Goal: Task Accomplishment & Management: Complete application form

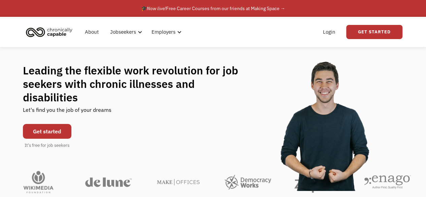
click at [52, 126] on link "Get started" at bounding box center [47, 131] width 48 height 15
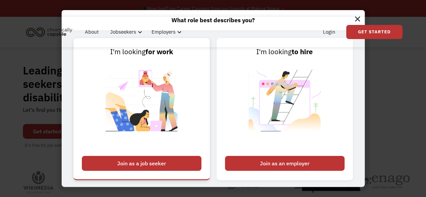
click at [128, 163] on div "Join as a job seeker" at bounding box center [142, 163] width 120 height 15
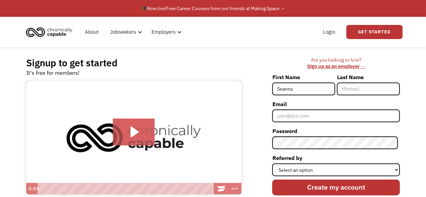
type input "Seanna"
click at [356, 88] on input "Last Name" at bounding box center [368, 89] width 63 height 13
type input "Oppertshauser"
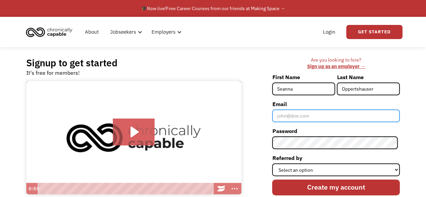
click at [348, 114] on input "Email" at bounding box center [336, 115] width 128 height 13
type input "[PERSON_NAME][EMAIL_ADDRESS][DOMAIN_NAME]"
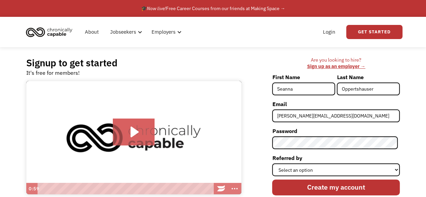
click at [415, 154] on div "Signup to get started It's free for members! Click for sound @keyframes VOLUME_…" at bounding box center [213, 139] width 426 height 185
click at [328, 162] on label "Referred by" at bounding box center [336, 158] width 128 height 11
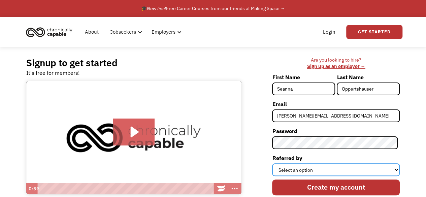
click at [328, 163] on select "Select an option Instagram Facebook Twitter Search Engine News Article Word of …" at bounding box center [336, 169] width 128 height 13
click at [328, 165] on select "Select an option Instagram Facebook Twitter Search Engine News Article Word of …" at bounding box center [336, 169] width 128 height 13
select select "Search Engine"
click at [274, 163] on select "Select an option Instagram Facebook Twitter Search Engine News Article Word of …" at bounding box center [336, 169] width 128 height 13
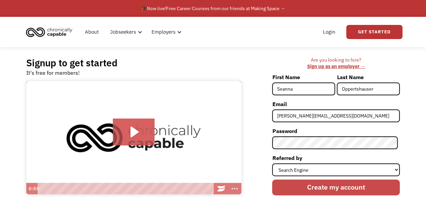
click at [331, 186] on input "Create my account" at bounding box center [336, 188] width 128 height 16
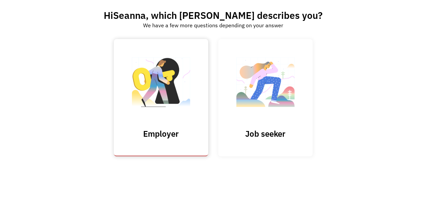
scroll to position [42, 0]
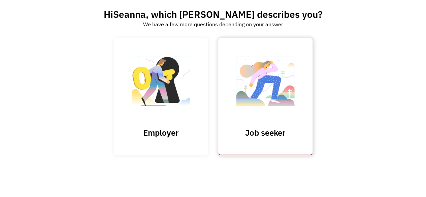
click at [252, 130] on h3 "Job seeker" at bounding box center [265, 133] width 67 height 10
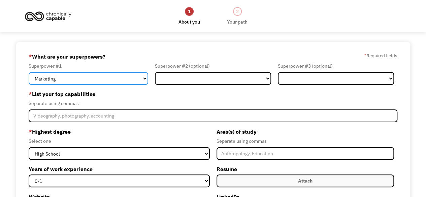
click at [115, 76] on select "Marketing Human Resources Finance Technology Operations Sales Industrial & Manu…" at bounding box center [89, 78] width 120 height 13
select select "Technology"
click at [29, 72] on select "Marketing Human Resources Finance Technology Operations Sales Industrial & Manu…" at bounding box center [89, 78] width 120 height 13
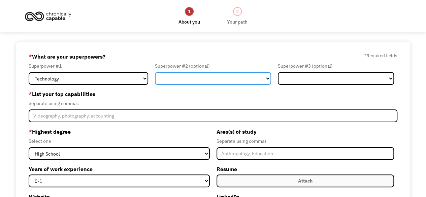
click at [184, 81] on select "Marketing Human Resources Finance Technology Operations Sales Industrial & Manu…" at bounding box center [213, 78] width 116 height 13
select select "Customer Service"
click at [155, 72] on select "Marketing Human Resources Finance Technology Operations Sales Industrial & Manu…" at bounding box center [213, 78] width 116 height 13
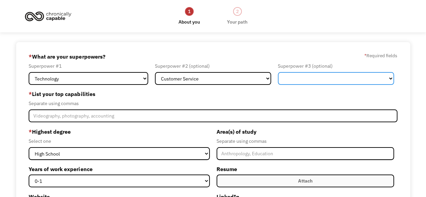
click at [360, 79] on select "Marketing Human Resources Finance Technology Operations Sales Industrial & Manu…" at bounding box center [336, 78] width 116 height 13
select select "Science & Education"
click at [278, 72] on select "Marketing Human Resources Finance Technology Operations Sales Industrial & Manu…" at bounding box center [336, 78] width 116 height 13
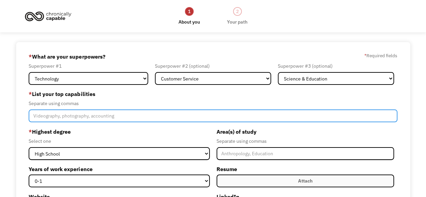
click at [116, 120] on input "Member-Create-Step1" at bounding box center [213, 115] width 368 height 13
type input "P"
type input "Photography, coding"
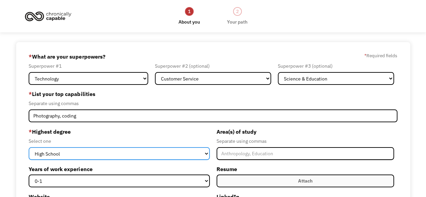
click at [162, 155] on select "High School Associates Bachelors Master's PhD" at bounding box center [119, 153] width 181 height 13
click at [29, 147] on select "High School Associates Bachelors Master's PhD" at bounding box center [119, 153] width 181 height 13
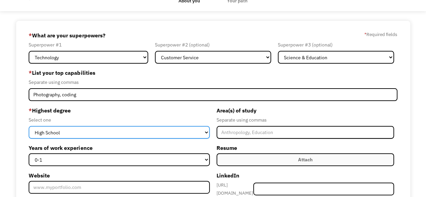
scroll to position [22, 0]
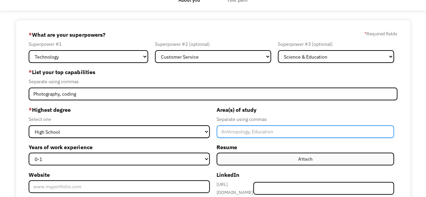
click at [236, 129] on input "Member-Create-Step1" at bounding box center [305, 131] width 177 height 13
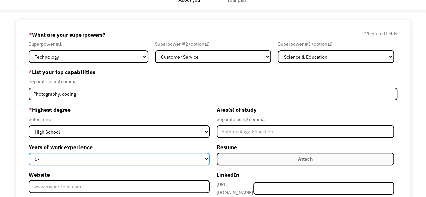
click at [177, 157] on select "0-1 2-4 5-10 11-15 15+" at bounding box center [119, 159] width 181 height 13
click at [190, 158] on select "0-1 2-4 5-10 11-15 15+" at bounding box center [119, 159] width 181 height 13
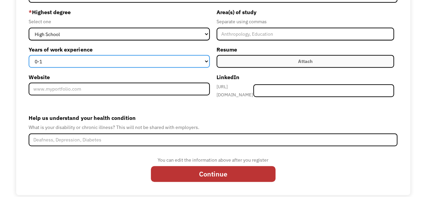
scroll to position [124, 0]
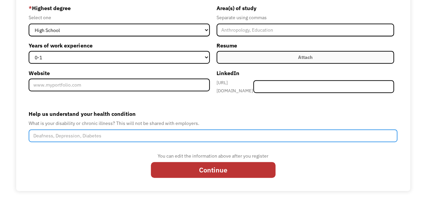
click at [224, 131] on input "Help us understand your health condition" at bounding box center [213, 135] width 368 height 13
type input "P"
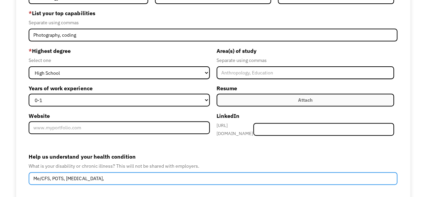
scroll to position [72, 0]
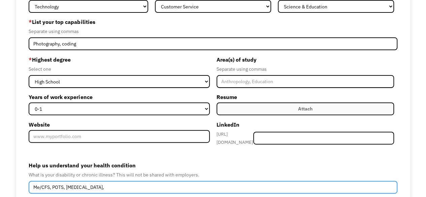
type input "Me/CFS, POTS, Hypermobility,"
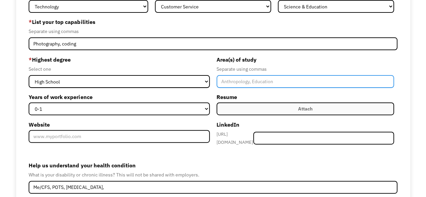
click at [263, 86] on input "Member-Create-Step1" at bounding box center [305, 81] width 177 height 13
type input "Psychology, Computer Science"
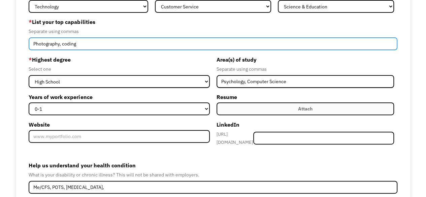
click at [186, 41] on input "Photography, coding" at bounding box center [213, 43] width 368 height 13
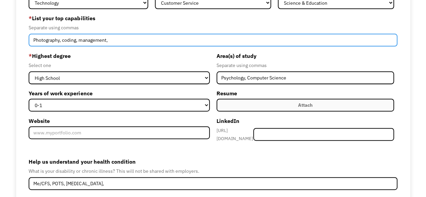
scroll to position [79, 0]
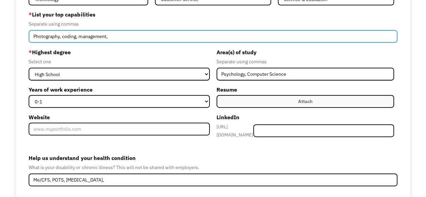
type input "Photography, coding, management,"
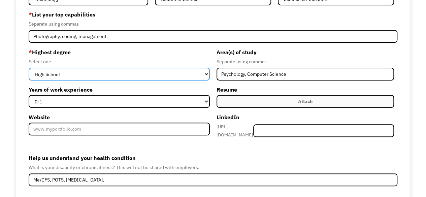
click at [147, 75] on select "High School Associates Bachelors Master's PhD" at bounding box center [119, 74] width 181 height 13
click at [29, 68] on select "High School Associates Bachelors Master's PhD" at bounding box center [119, 74] width 181 height 13
click at [143, 73] on select "High School Associates Bachelors Master's PhD" at bounding box center [119, 74] width 181 height 13
click at [29, 68] on select "High School Associates Bachelors Master's PhD" at bounding box center [119, 74] width 181 height 13
click at [153, 74] on select "High School Associates Bachelors Master's PhD" at bounding box center [119, 74] width 181 height 13
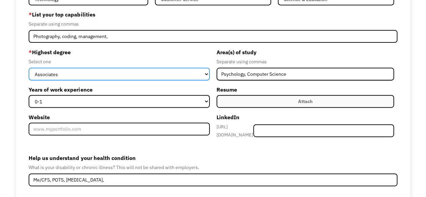
select select "high school"
click at [29, 68] on select "High School Associates Bachelors Master's PhD" at bounding box center [119, 74] width 181 height 13
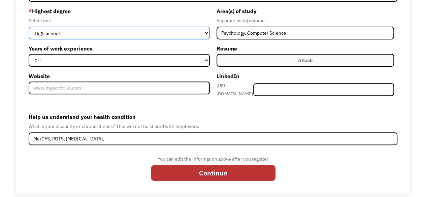
scroll to position [124, 0]
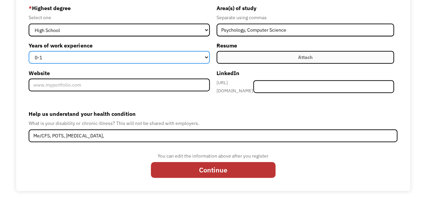
click at [119, 58] on select "0-1 2-4 5-10 11-15 15+" at bounding box center [119, 57] width 181 height 13
select select "5-10"
click at [29, 51] on select "0-1 2-4 5-10 11-15 15+" at bounding box center [119, 57] width 181 height 13
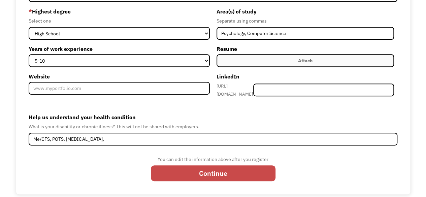
click at [225, 168] on input "Continue" at bounding box center [213, 173] width 125 height 16
type input "Please wait..."
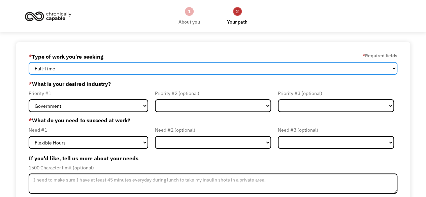
click at [227, 69] on select "Full-Time Part-Time Both Full-Time and Part-Time" at bounding box center [213, 68] width 368 height 13
select select "part-time"
click at [29, 62] on select "Full-Time Part-Time Both Full-Time and Part-Time" at bounding box center [213, 68] width 368 height 13
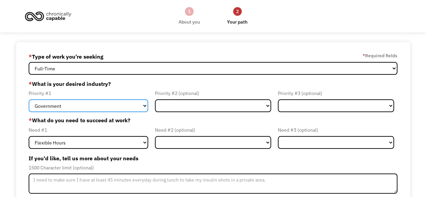
click at [123, 107] on select "Government Finance & Insurance Health & Social Care Tech & Engineering Creative…" at bounding box center [89, 105] width 120 height 13
click at [122, 108] on select "Government Finance & Insurance Health & Social Care Tech & Engineering Creative…" at bounding box center [89, 105] width 120 height 13
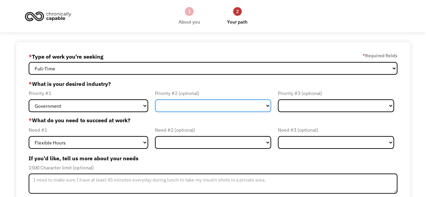
click at [171, 101] on select "Government Finance & Insurance Health & Social Care Tech & Engineering Creative…" at bounding box center [213, 105] width 116 height 13
select select "Administrative"
click at [155, 99] on select "Government Finance & Insurance Health & Social Care Tech & Engineering Creative…" at bounding box center [213, 105] width 116 height 13
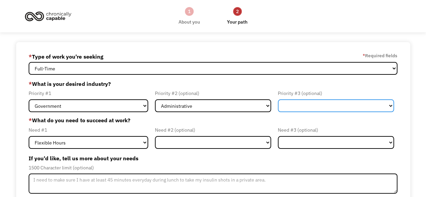
click at [311, 107] on select "Government Finance & Insurance Health & Social Care Tech & Engineering Creative…" at bounding box center [336, 105] width 116 height 13
select select "Creative & Design"
click at [278, 99] on select "Government Finance & Insurance Health & Social Care Tech & Engineering Creative…" at bounding box center [336, 105] width 116 height 13
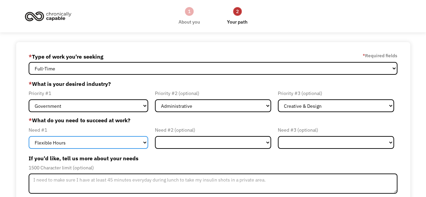
click at [133, 143] on select "Flexible Hours Remote Work Service Animal On-site Accommodations Visual Support…" at bounding box center [89, 142] width 120 height 13
click at [29, 136] on select "Flexible Hours Remote Work Service Animal On-site Accommodations Visual Support…" at bounding box center [89, 142] width 120 height 13
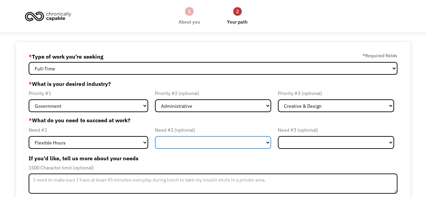
click at [168, 139] on select "Flexible Hours Remote Work Service Animal On-site Accommodations Visual Support…" at bounding box center [213, 142] width 116 height 13
select select "Remote Work"
click at [155, 136] on select "Flexible Hours Remote Work Service Animal On-site Accommodations Visual Support…" at bounding box center [213, 142] width 116 height 13
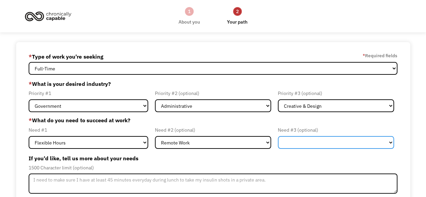
click at [290, 142] on select "Flexible Hours Remote Work Service Animal On-site Accommodations Visual Support…" at bounding box center [336, 142] width 116 height 13
select select "On-site Accommodations"
click at [278, 136] on select "Flexible Hours Remote Work Service Animal On-site Accommodations Visual Support…" at bounding box center [336, 142] width 116 height 13
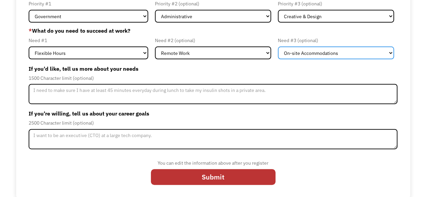
scroll to position [90, 0]
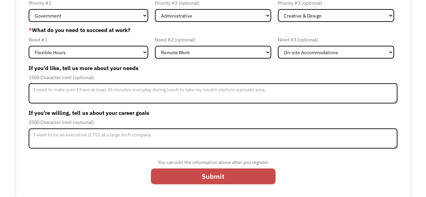
click at [255, 174] on input "Submit" at bounding box center [213, 176] width 125 height 16
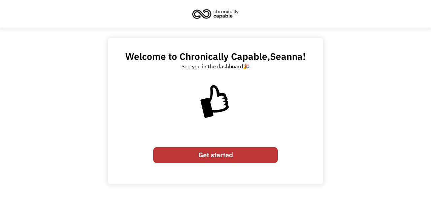
click at [246, 154] on link "Get started" at bounding box center [215, 155] width 125 height 16
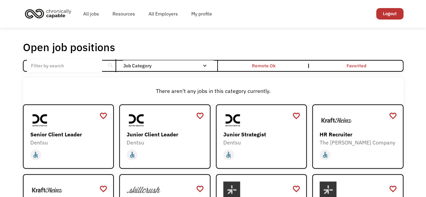
click at [94, 63] on input "Email Form" at bounding box center [64, 65] width 75 height 13
click at [110, 64] on div "search" at bounding box center [110, 66] width 6 height 10
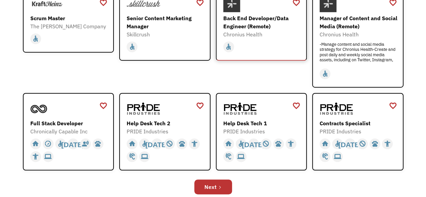
scroll to position [197, 0]
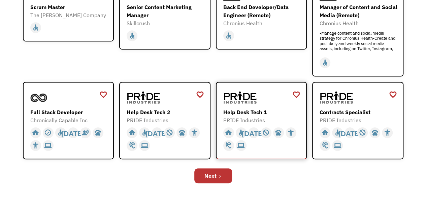
click at [259, 111] on div "Help Desk Tech 1" at bounding box center [262, 112] width 78 height 8
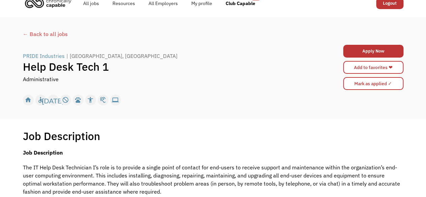
scroll to position [11, 0]
click at [33, 32] on div "← Back to all jobs" at bounding box center [213, 34] width 381 height 8
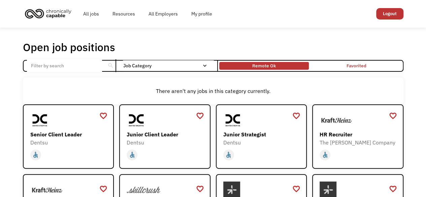
click at [289, 65] on div "Remote Ok" at bounding box center [264, 66] width 90 height 4
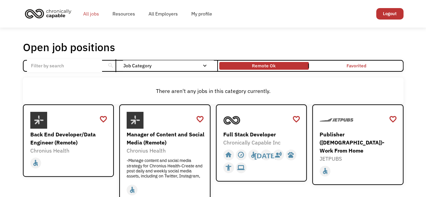
click at [87, 13] on link "All jobs" at bounding box center [90, 14] width 29 height 22
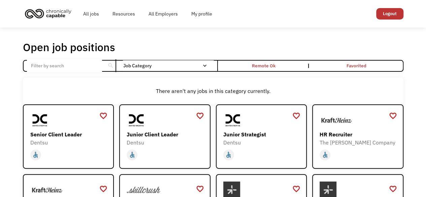
click at [88, 68] on input "Email Form" at bounding box center [64, 65] width 75 height 13
click input "Email Form" at bounding box center [0, 0] width 0 height 0
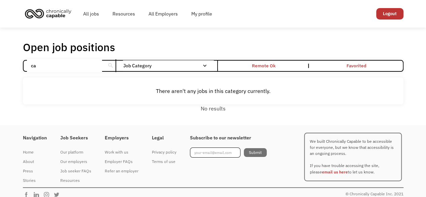
type input "c"
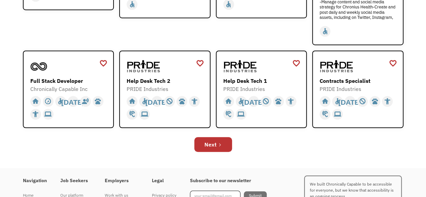
scroll to position [240, 0]
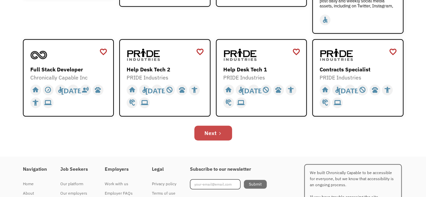
click at [221, 130] on link "Next" at bounding box center [213, 133] width 38 height 15
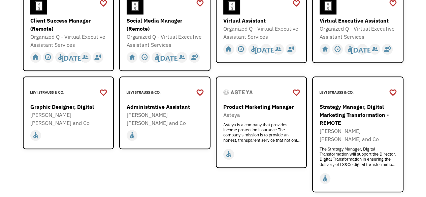
scroll to position [201, 0]
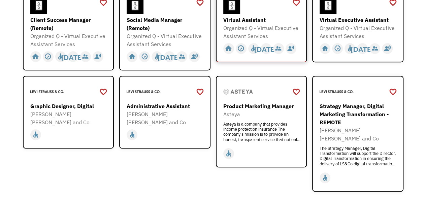
click at [242, 16] on div "Virtual Assistant" at bounding box center [262, 20] width 78 height 8
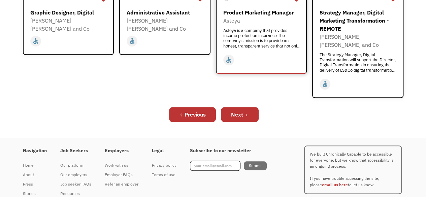
scroll to position [303, 0]
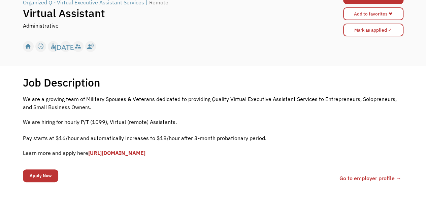
scroll to position [80, 0]
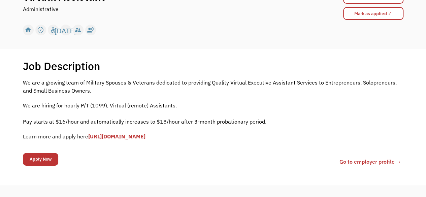
click at [145, 137] on link "[URL][DOMAIN_NAME]" at bounding box center [116, 136] width 57 height 7
